Goal: Information Seeking & Learning: Learn about a topic

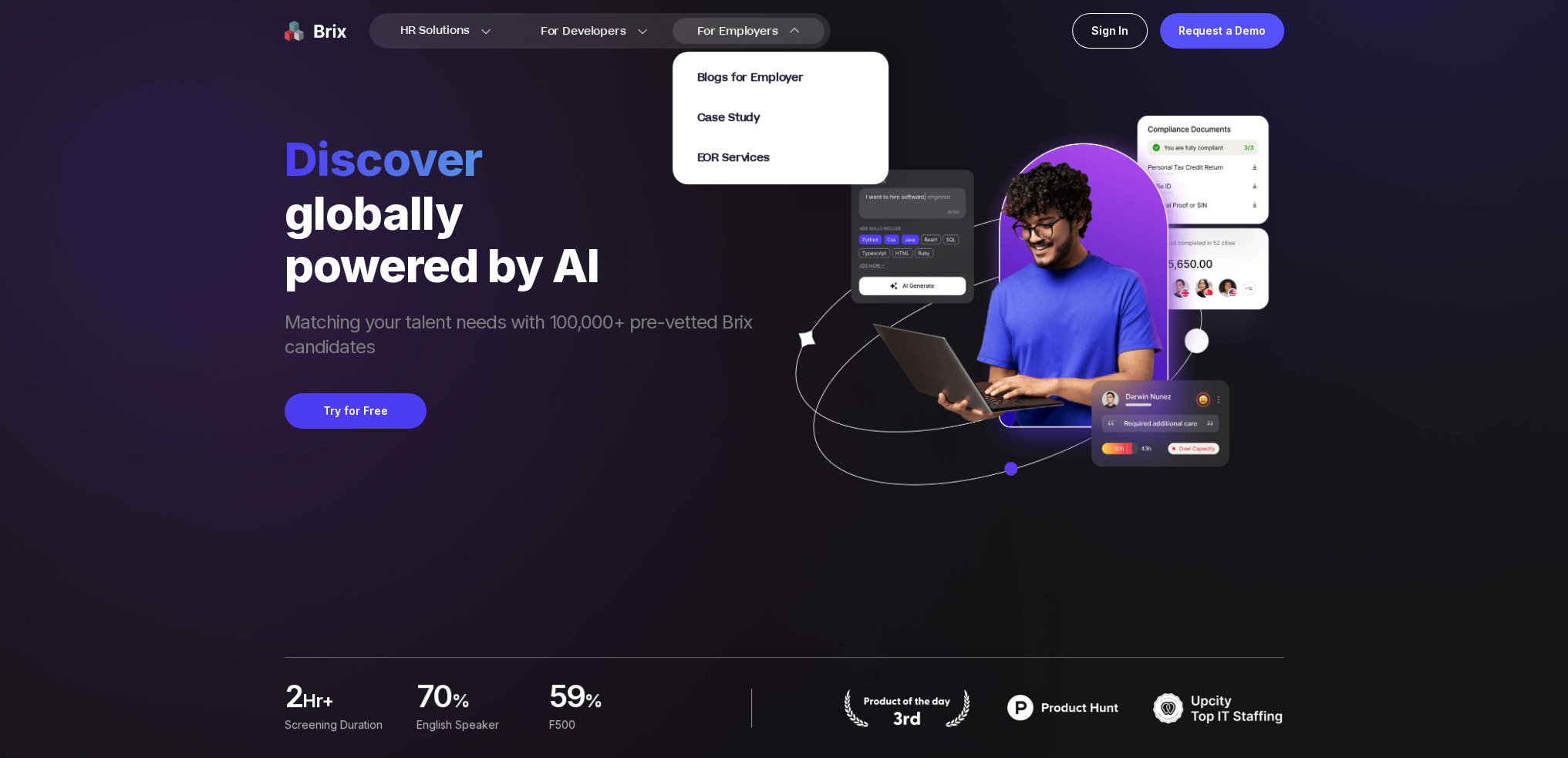
click at [766, 34] on span "For Employers" at bounding box center [737, 30] width 81 height 16
click at [739, 157] on span "EOR Services" at bounding box center [733, 158] width 73 height 18
click at [752, 163] on span "EOR Services" at bounding box center [733, 158] width 73 height 18
